Goal: Information Seeking & Learning: Compare options

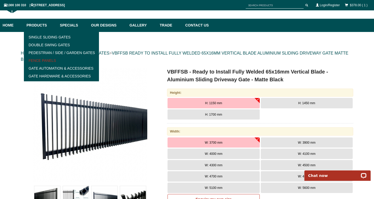
click at [39, 59] on link "Fence Panels" at bounding box center [61, 61] width 72 height 8
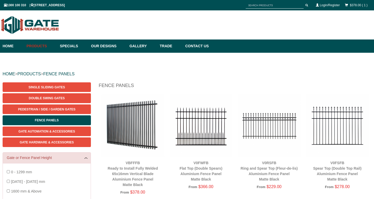
scroll to position [13, 0]
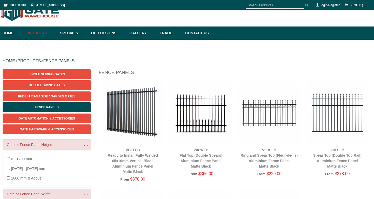
click at [150, 101] on img at bounding box center [132, 112] width 63 height 63
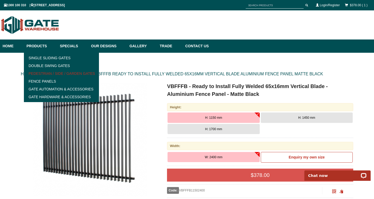
click at [53, 74] on link "Pedestrian / Side / Garden Gates" at bounding box center [61, 74] width 72 height 8
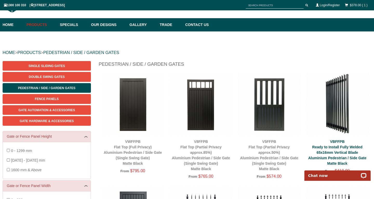
scroll to position [21, 0]
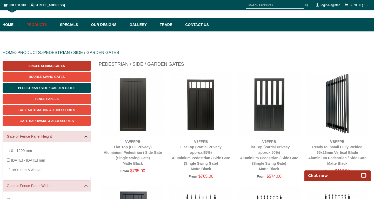
click at [39, 66] on span "Single Sliding Gates" at bounding box center [47, 66] width 36 height 4
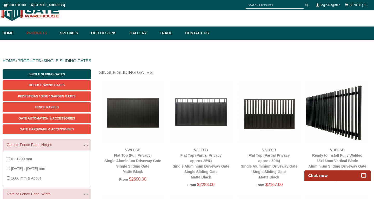
click at [342, 164] on html "Chat now" at bounding box center [337, 164] width 73 height 0
click at [342, 127] on img at bounding box center [337, 112] width 63 height 63
click at [33, 106] on link "Fence Panels" at bounding box center [47, 107] width 88 height 10
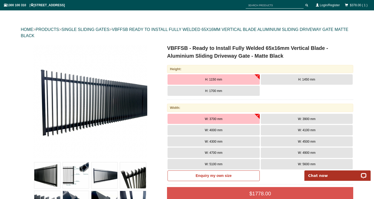
scroll to position [47, 0]
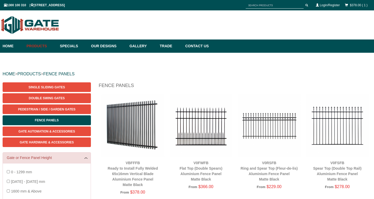
scroll to position [13, 0]
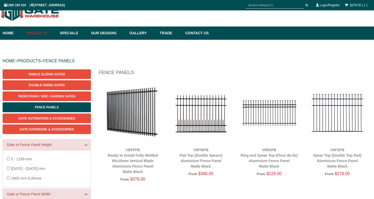
click at [139, 115] on img at bounding box center [132, 112] width 63 height 63
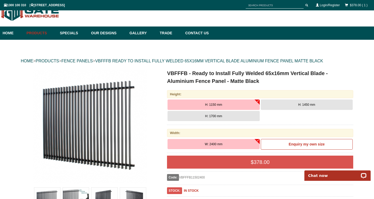
click at [201, 106] on button "H: 1150 mm" at bounding box center [213, 104] width 92 height 10
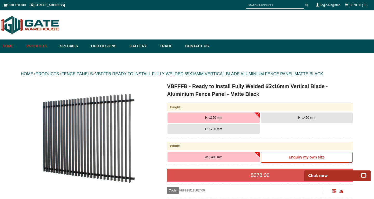
click at [11, 46] on link "Home" at bounding box center [13, 45] width 21 height 13
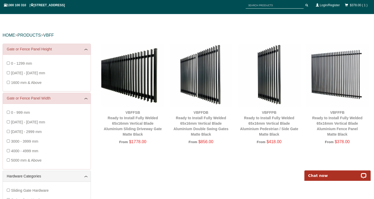
scroll to position [50, 0]
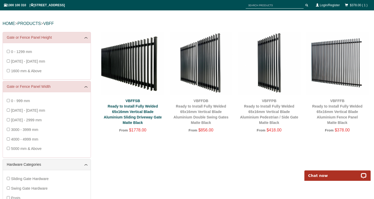
click at [143, 111] on link "VBFFSB Ready to Install Fully Welded 65x16mm Vertical Blade Aluminium Sliding D…" at bounding box center [133, 112] width 58 height 26
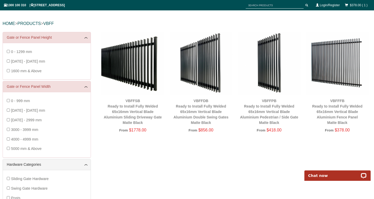
click at [209, 104] on div "VBFFDB Ready to Install Fully Welded 65x16mm Vertical Blade Aluminium Double Sw…" at bounding box center [201, 111] width 63 height 27
click at [200, 108] on link "VBFFDB Ready to Install Fully Welded 65x16mm Vertical Blade Aluminium Double Sw…" at bounding box center [200, 112] width 55 height 26
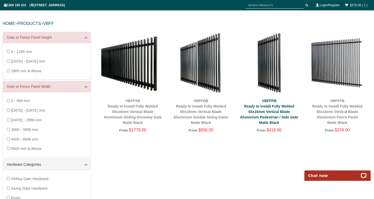
click at [277, 104] on link "VBFFPB Ready to Install Fully Welded 65x16mm Vertical Blade Aluminium Pedestria…" at bounding box center [269, 112] width 58 height 26
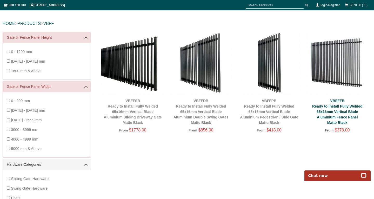
click at [333, 105] on link "VBFFFB Ready to Install Fully Welded 65x16mm Vertical Blade Aluminium Fence Pan…" at bounding box center [337, 112] width 50 height 26
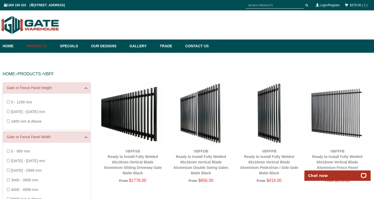
scroll to position [0, 0]
click at [338, 156] on link "VBFFFB Ready to Install Fully Welded 65x16mm Vertical Blade Aluminium Fence Pan…" at bounding box center [337, 162] width 50 height 26
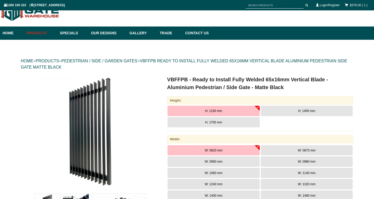
scroll to position [13, 0]
